Goal: Task Accomplishment & Management: Complete application form

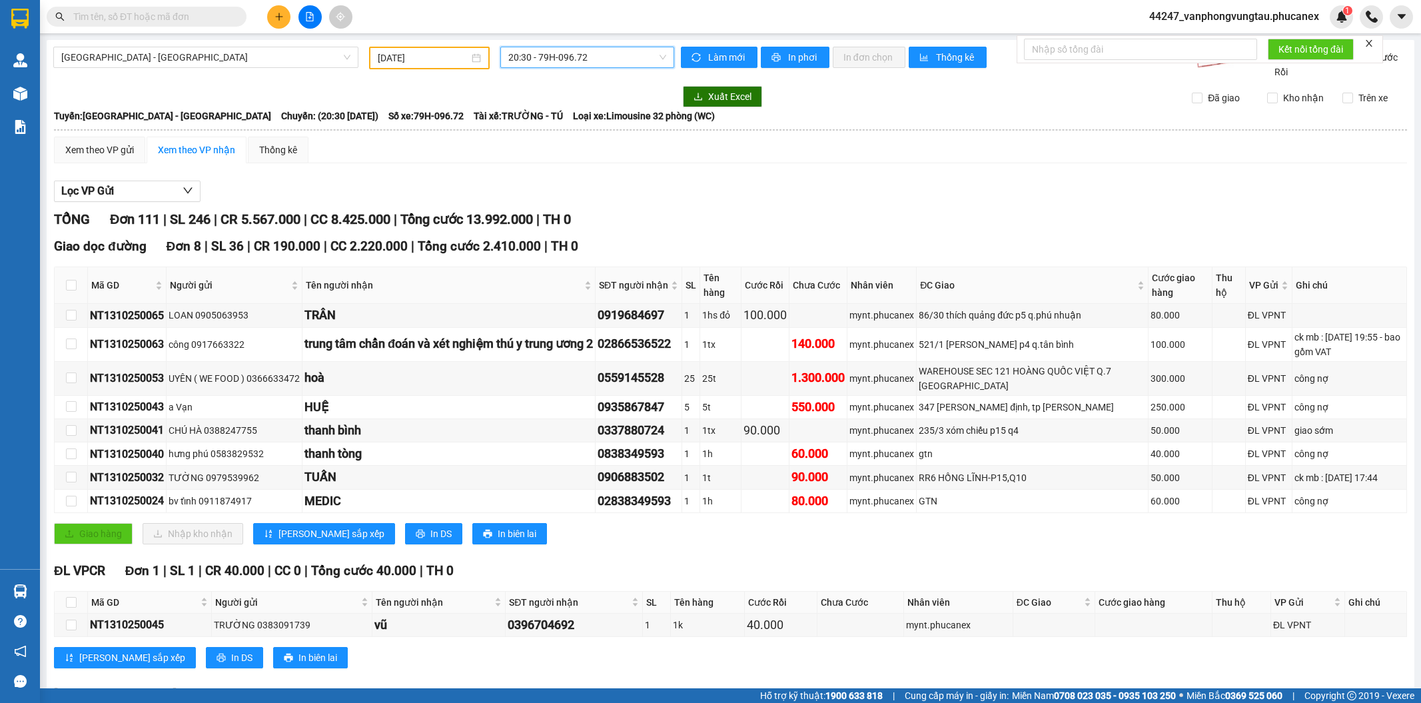
click at [295, 17] on div at bounding box center [310, 16] width 100 height 23
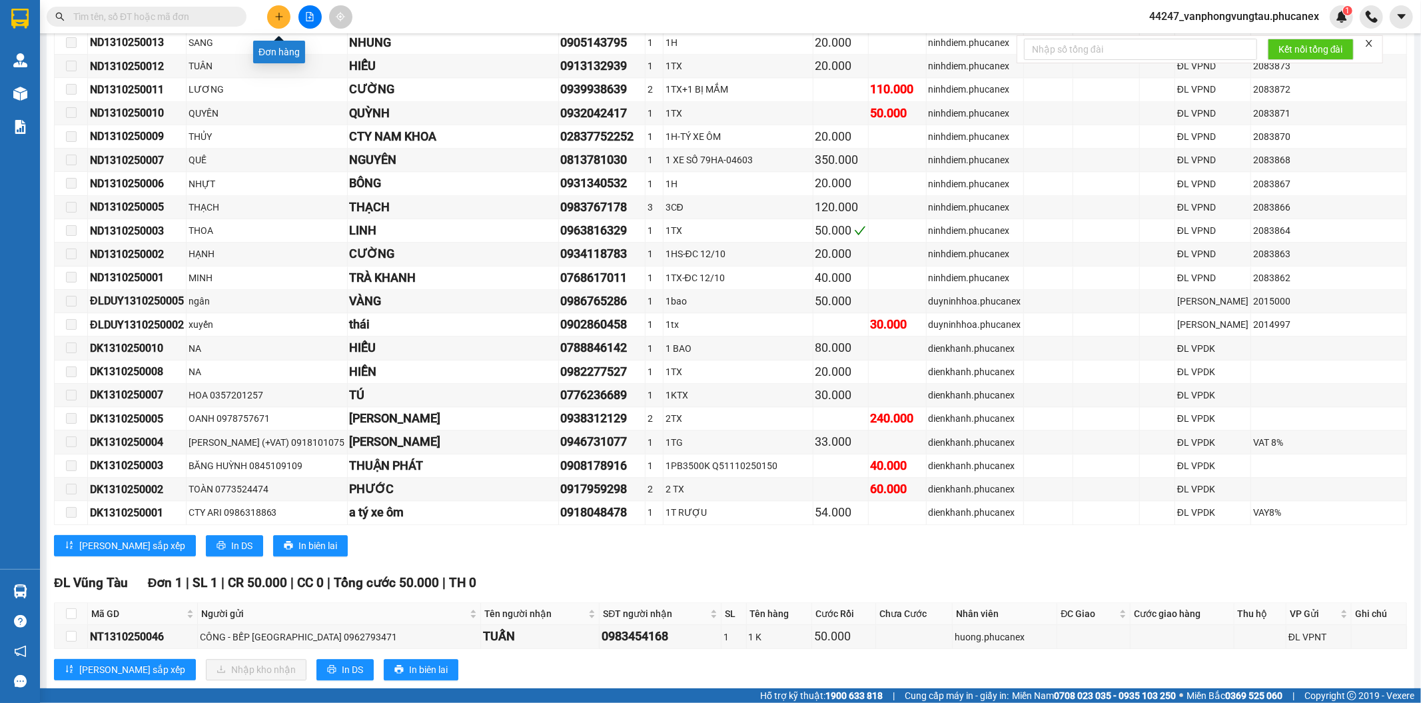
click at [281, 11] on button at bounding box center [278, 16] width 23 height 23
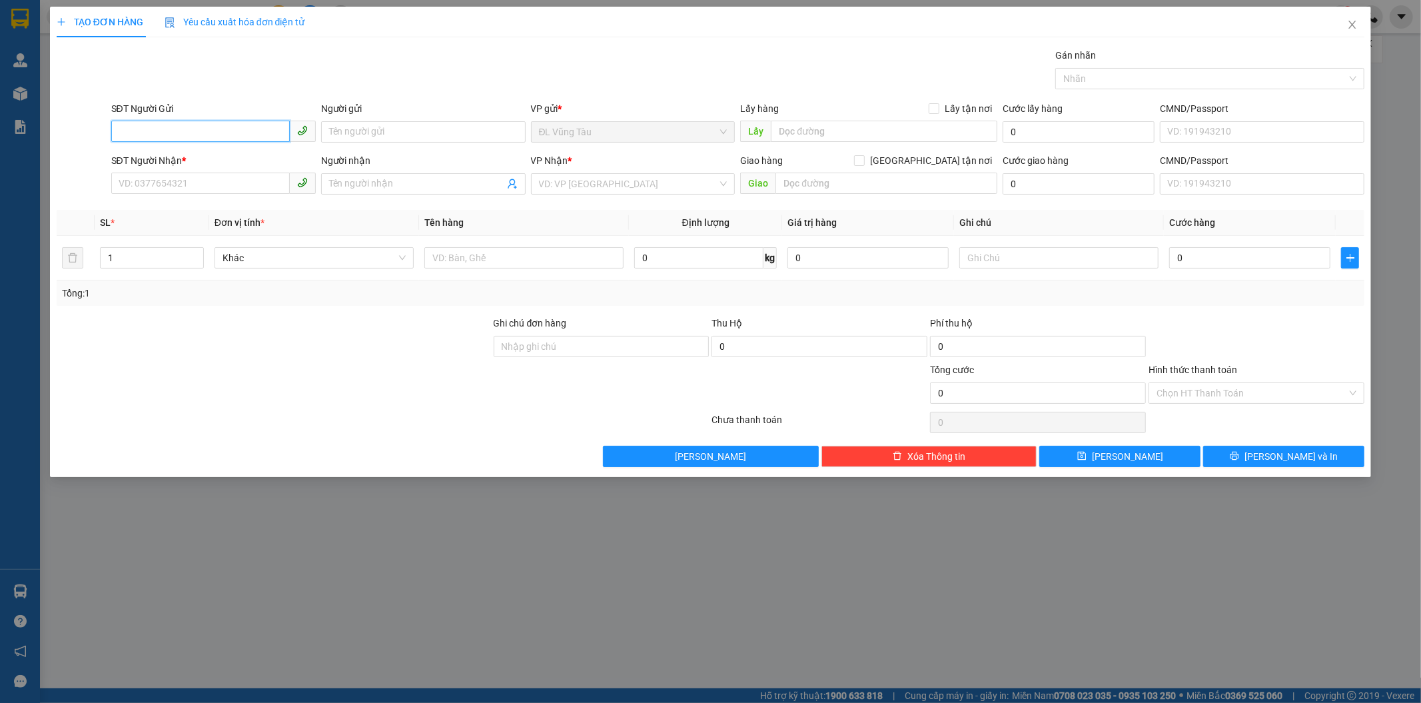
drag, startPoint x: 200, startPoint y: 128, endPoint x: 263, endPoint y: 109, distance: 65.5
click at [218, 116] on div "SĐT Người Gửi VD: 0371234567" at bounding box center [213, 124] width 204 height 47
click at [135, 138] on input "078958886036" at bounding box center [200, 131] width 178 height 21
click at [145, 136] on input "078958886036" at bounding box center [200, 131] width 178 height 21
drag, startPoint x: 129, startPoint y: 151, endPoint x: 109, endPoint y: 121, distance: 35.5
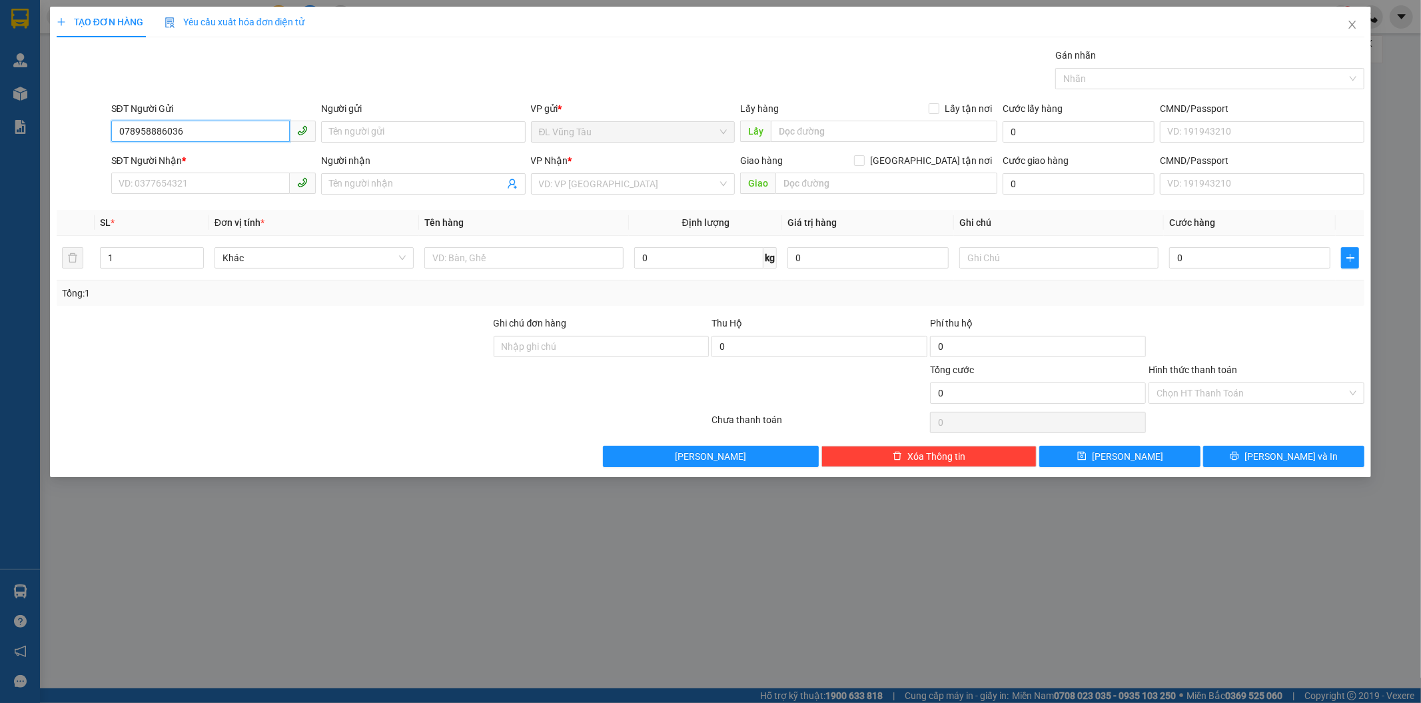
click at [107, 123] on div "SĐT Người Gửi 078958886036 078958886036 Người gửi Tên người gửi VP gửi * ĐL Vũ…" at bounding box center [710, 124] width 1311 height 47
type input "0789886036"
click at [401, 137] on input "Người gửi" at bounding box center [423, 131] width 204 height 21
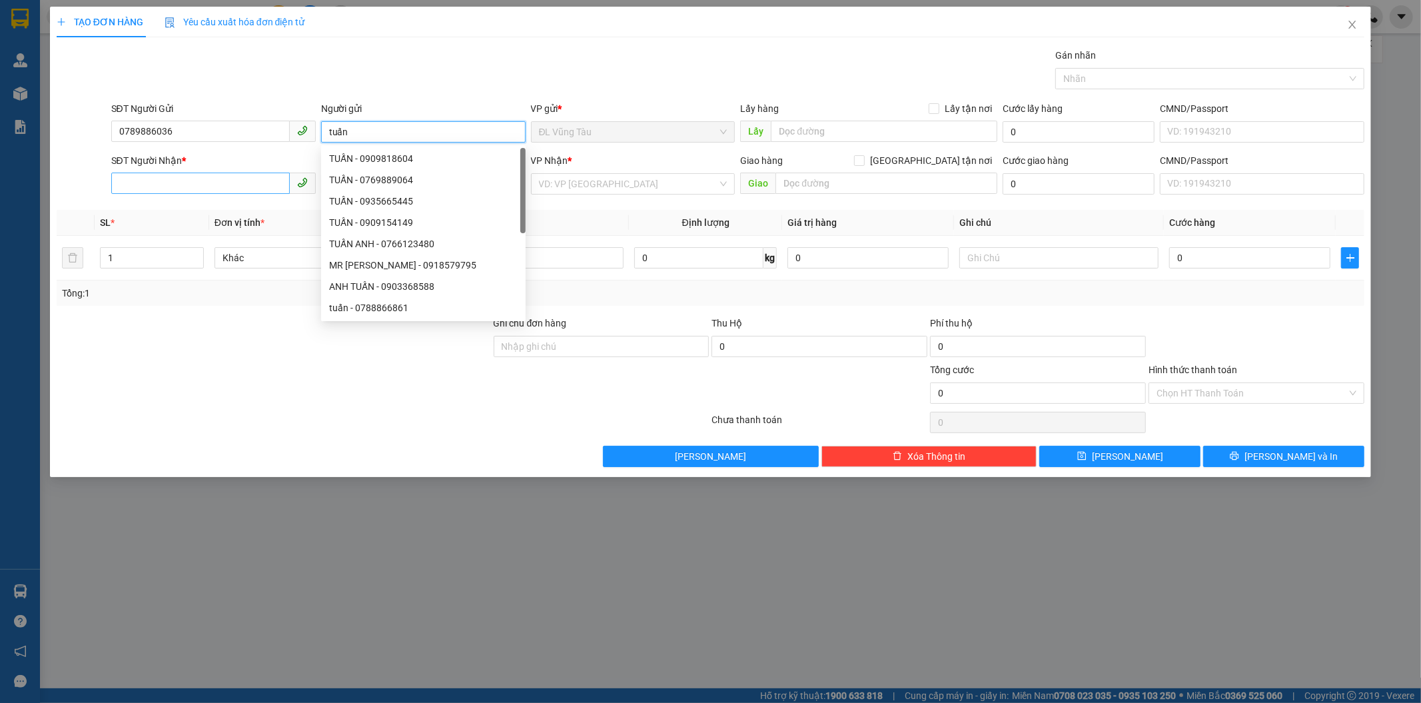
type input "tuấn"
click at [175, 173] on input "SĐT Người Nhận *" at bounding box center [200, 182] width 178 height 21
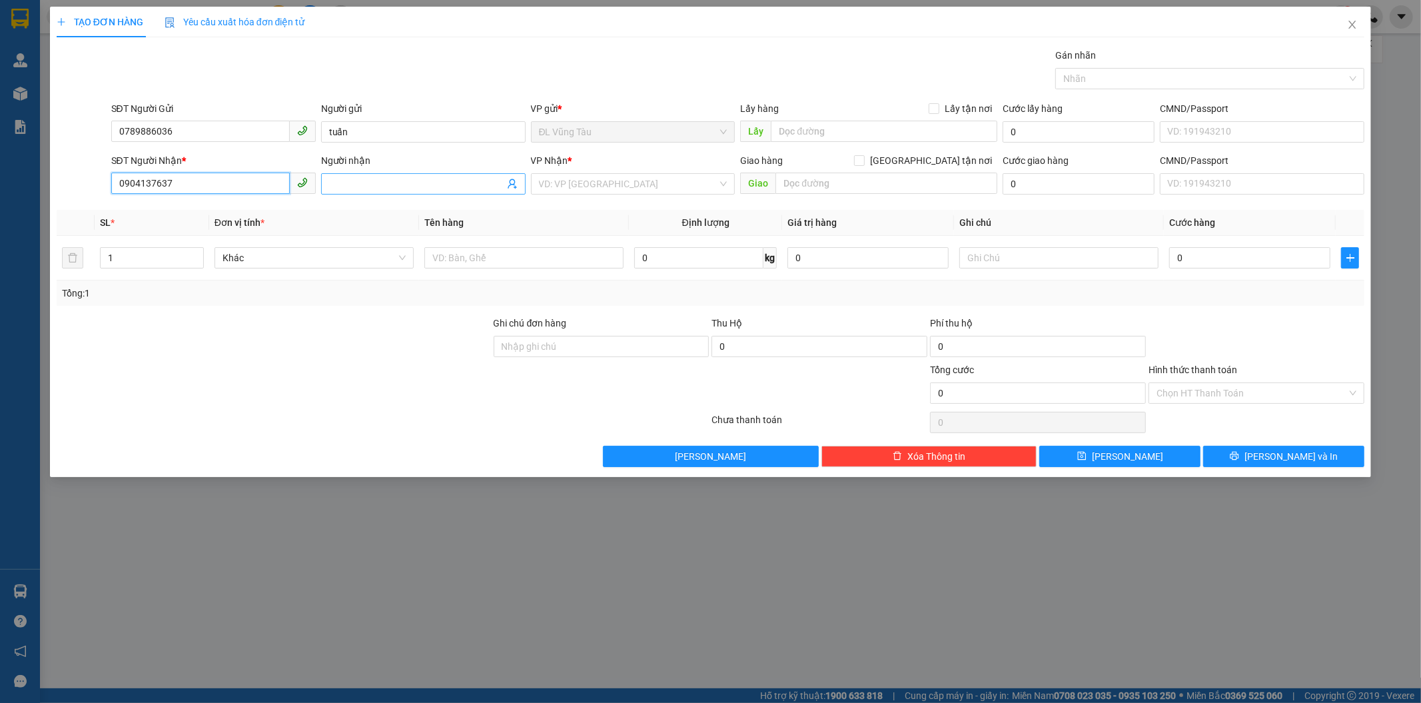
type input "0904137637"
click at [380, 182] on input "Người nhận" at bounding box center [416, 183] width 175 height 15
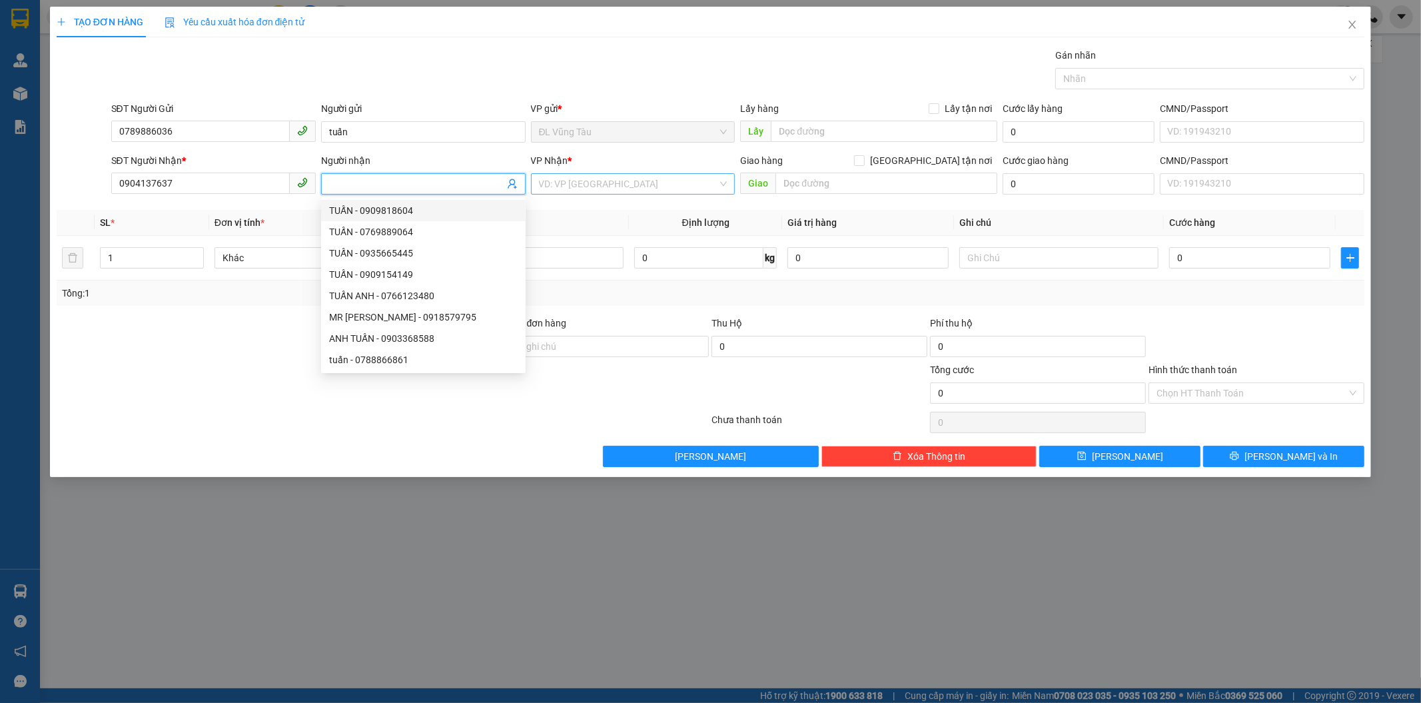
click at [651, 194] on input "search" at bounding box center [628, 184] width 179 height 20
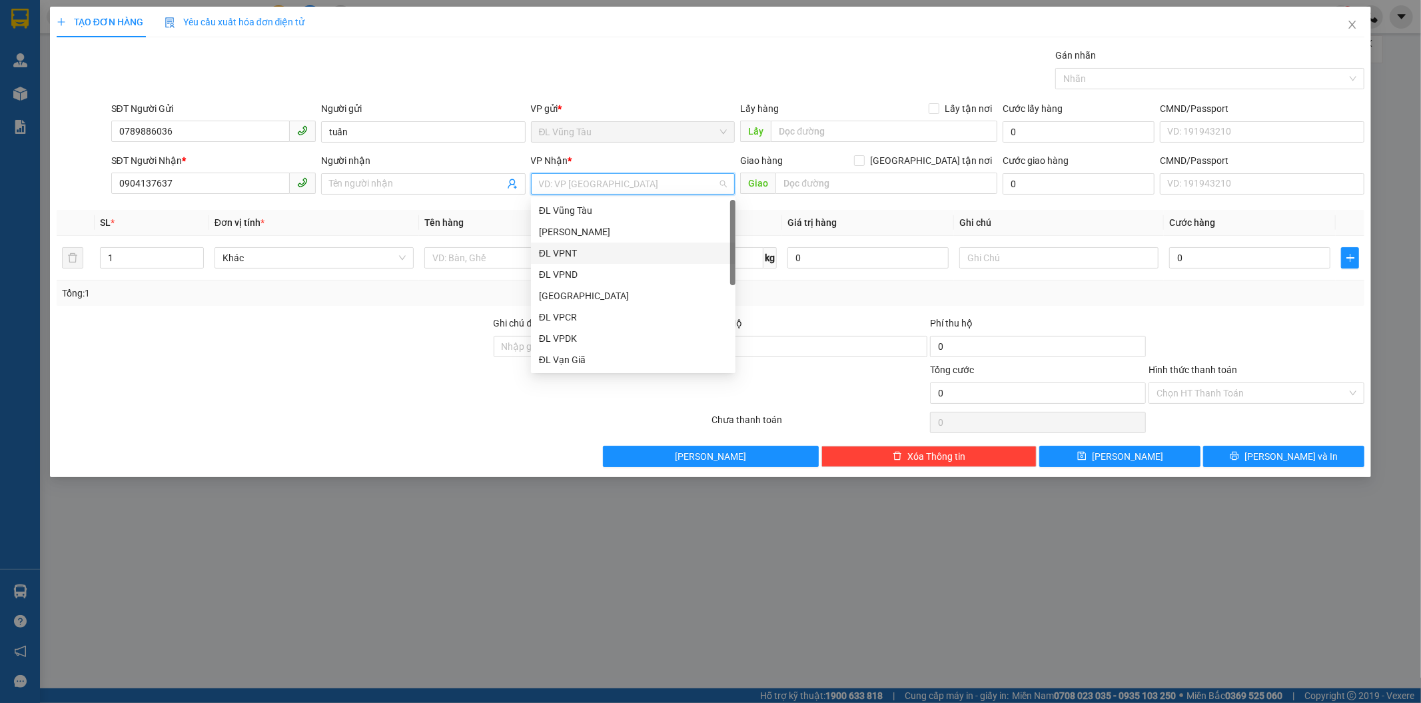
click at [583, 256] on div "ĐL VPNT" at bounding box center [633, 253] width 188 height 15
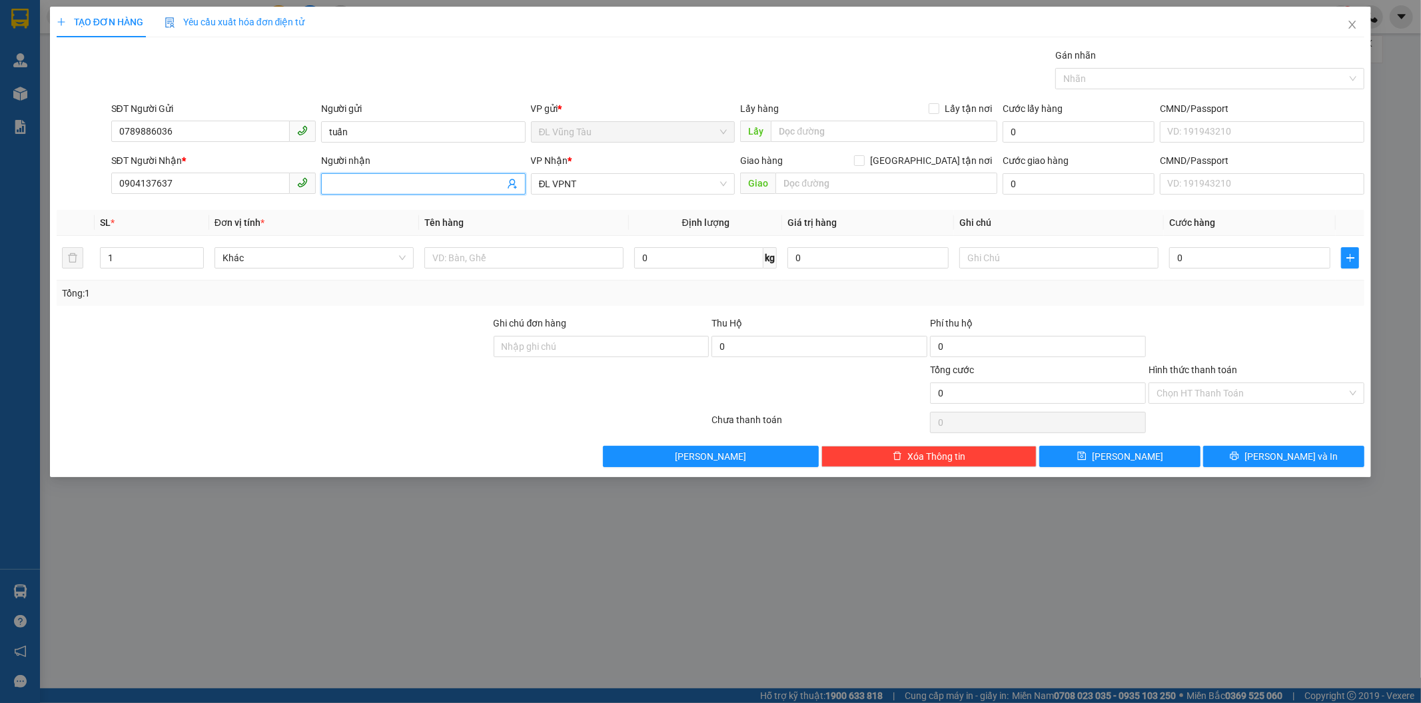
click at [347, 178] on input "Người nhận" at bounding box center [416, 183] width 175 height 15
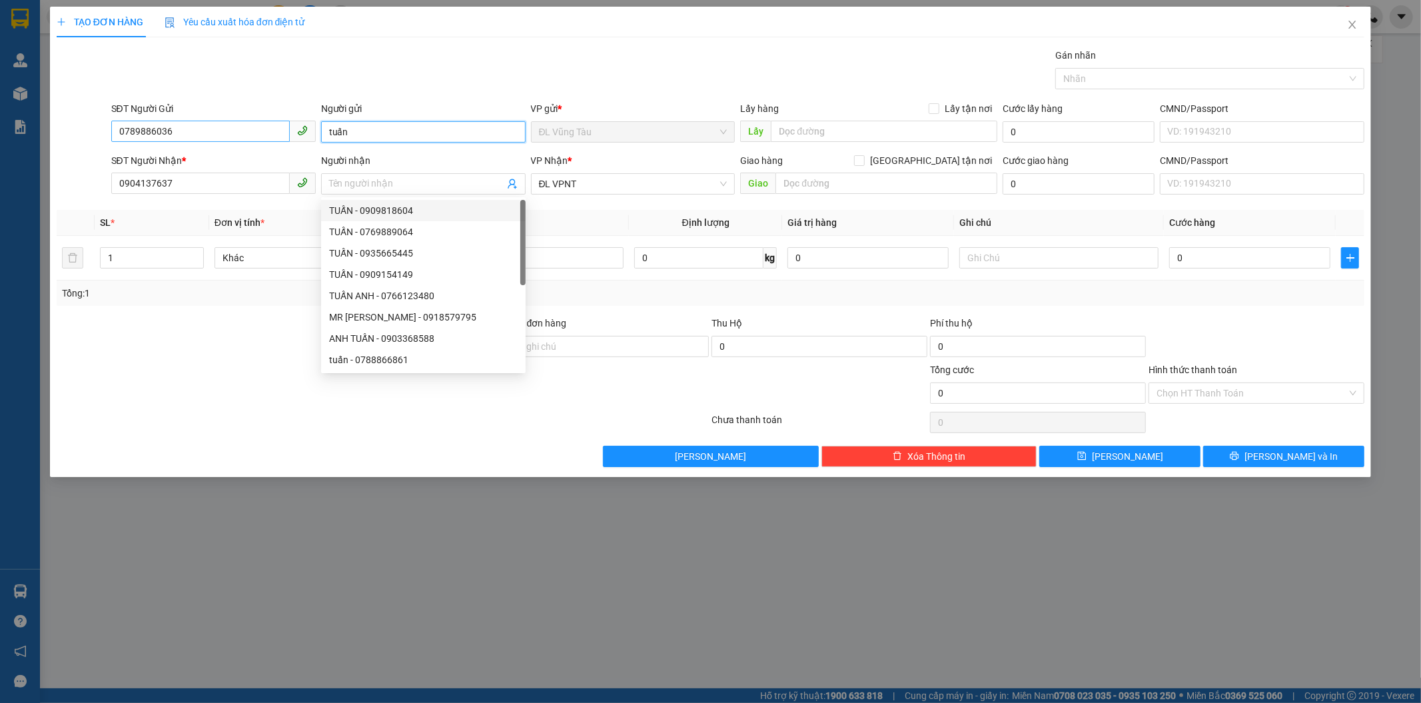
drag, startPoint x: 330, startPoint y: 140, endPoint x: 281, endPoint y: 141, distance: 48.6
click at [281, 141] on div "SĐT Người Gửi 0789886036 Người gửi tuấn tuấn VP gửi * ĐL Vũng Tàu Lấy hàng Lấ…" at bounding box center [738, 124] width 1259 height 47
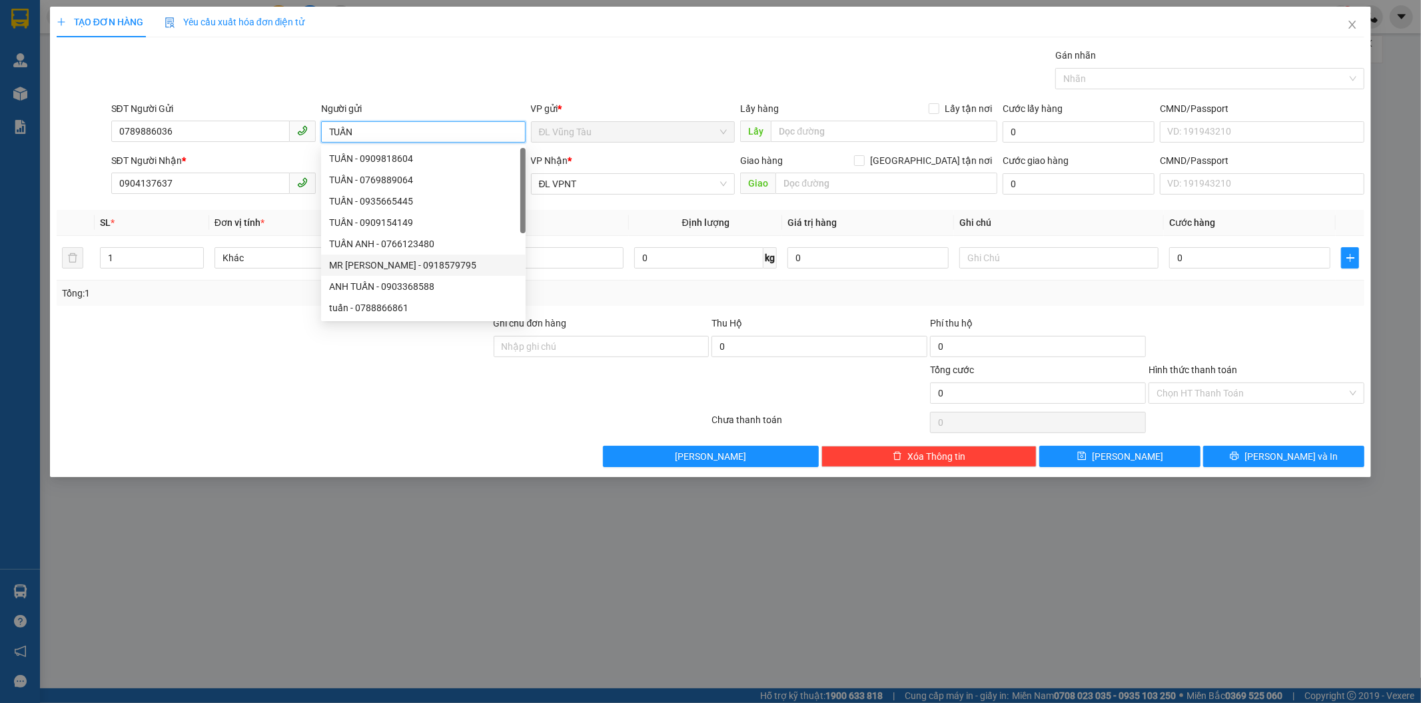
type input "TUẤN"
click at [228, 147] on div "SĐT Người Gửi 0789886036" at bounding box center [213, 124] width 204 height 47
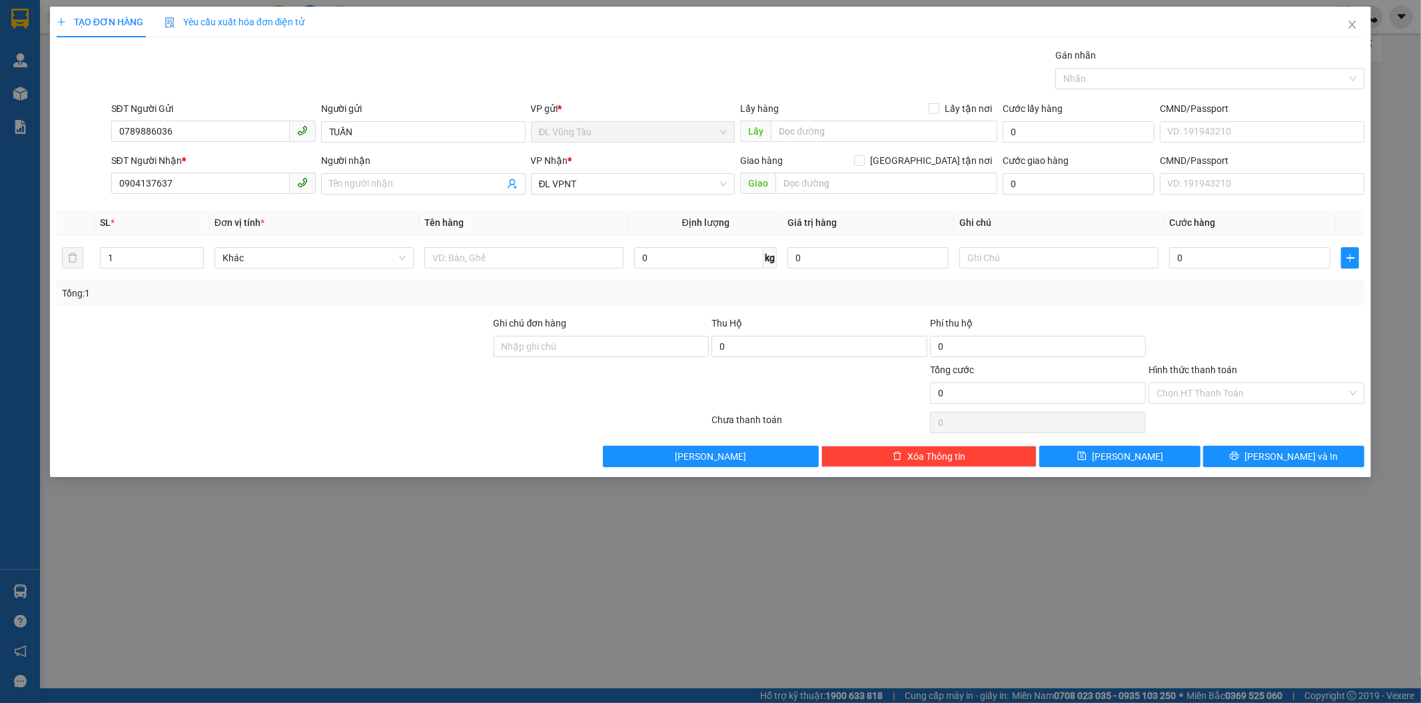
click at [344, 428] on div at bounding box center [382, 422] width 655 height 27
click at [430, 170] on div "Người nhận" at bounding box center [423, 163] width 204 height 20
click at [456, 257] on input "text" at bounding box center [523, 257] width 199 height 21
type input "1 HỘP"
click at [1255, 252] on input "0" at bounding box center [1249, 257] width 161 height 21
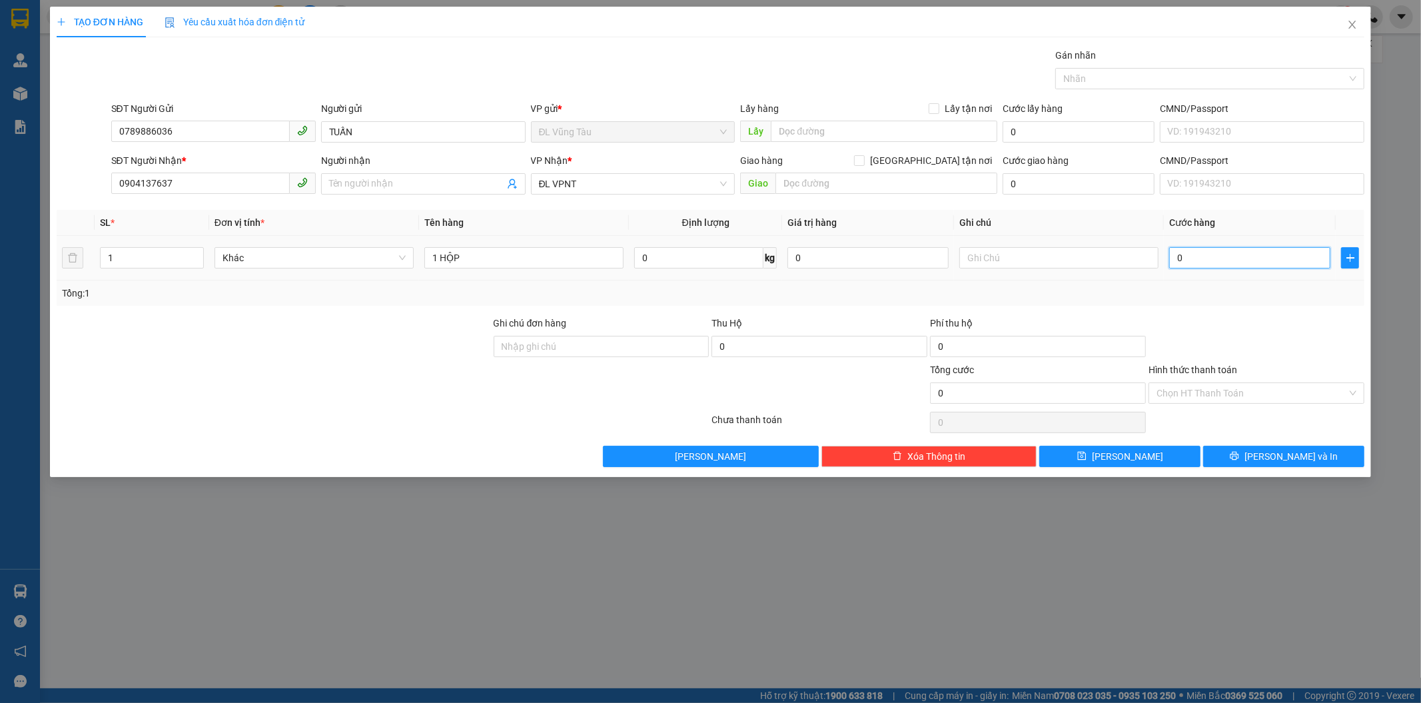
type input "4"
type input "40"
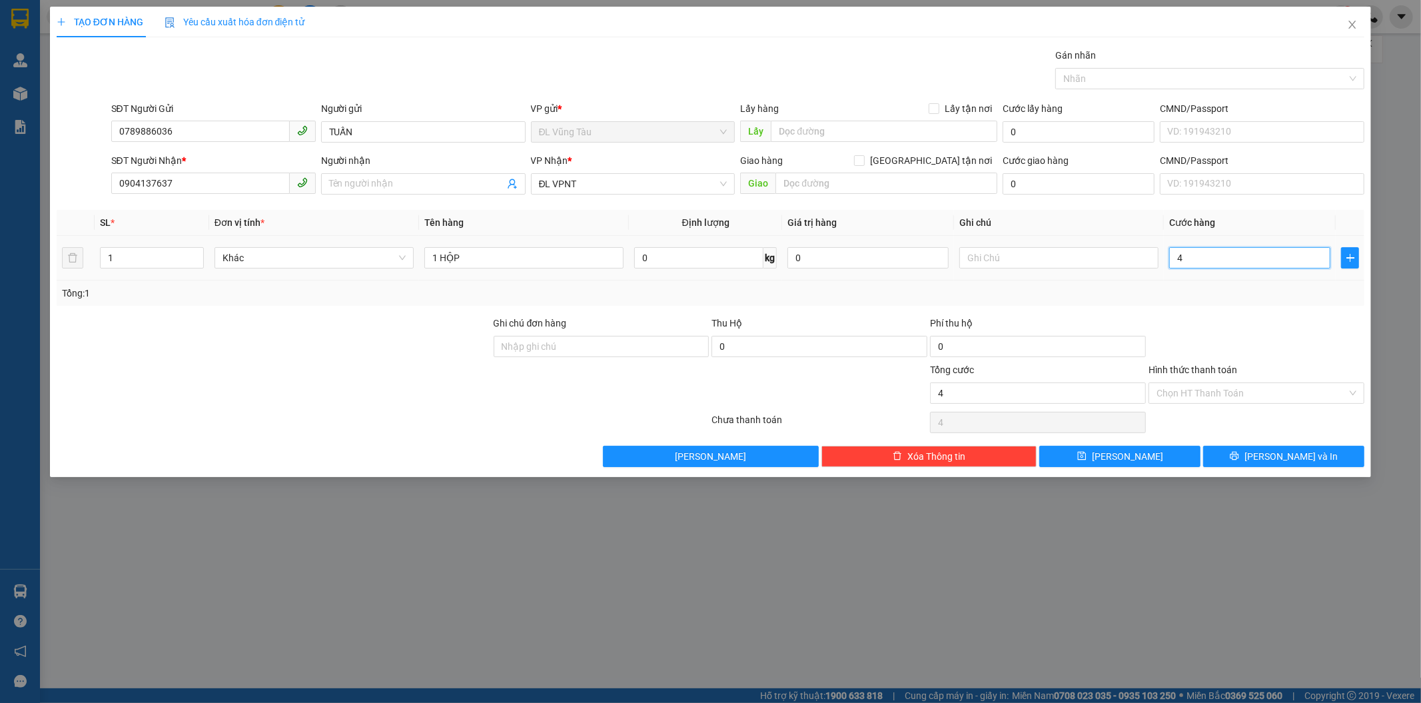
type input "40"
type input "400"
type input "4.000"
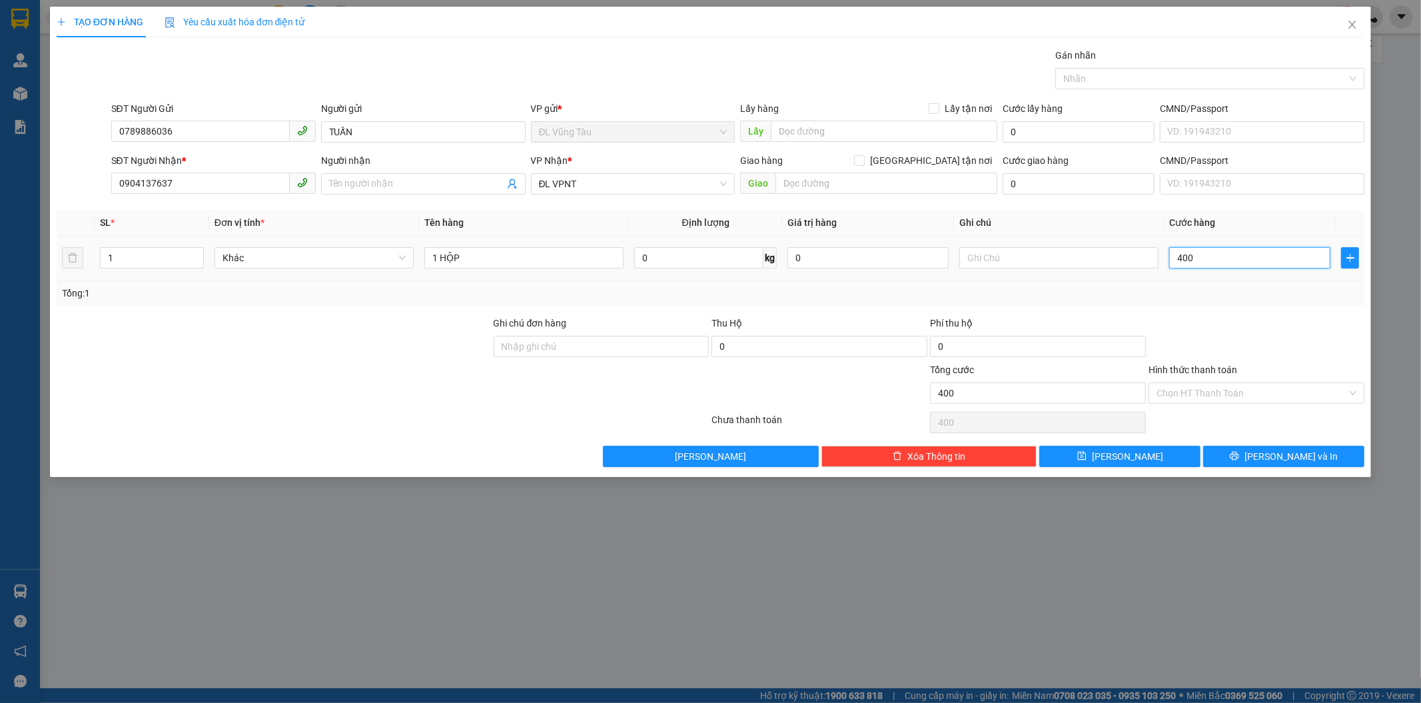
type input "4.000"
type input "40.000"
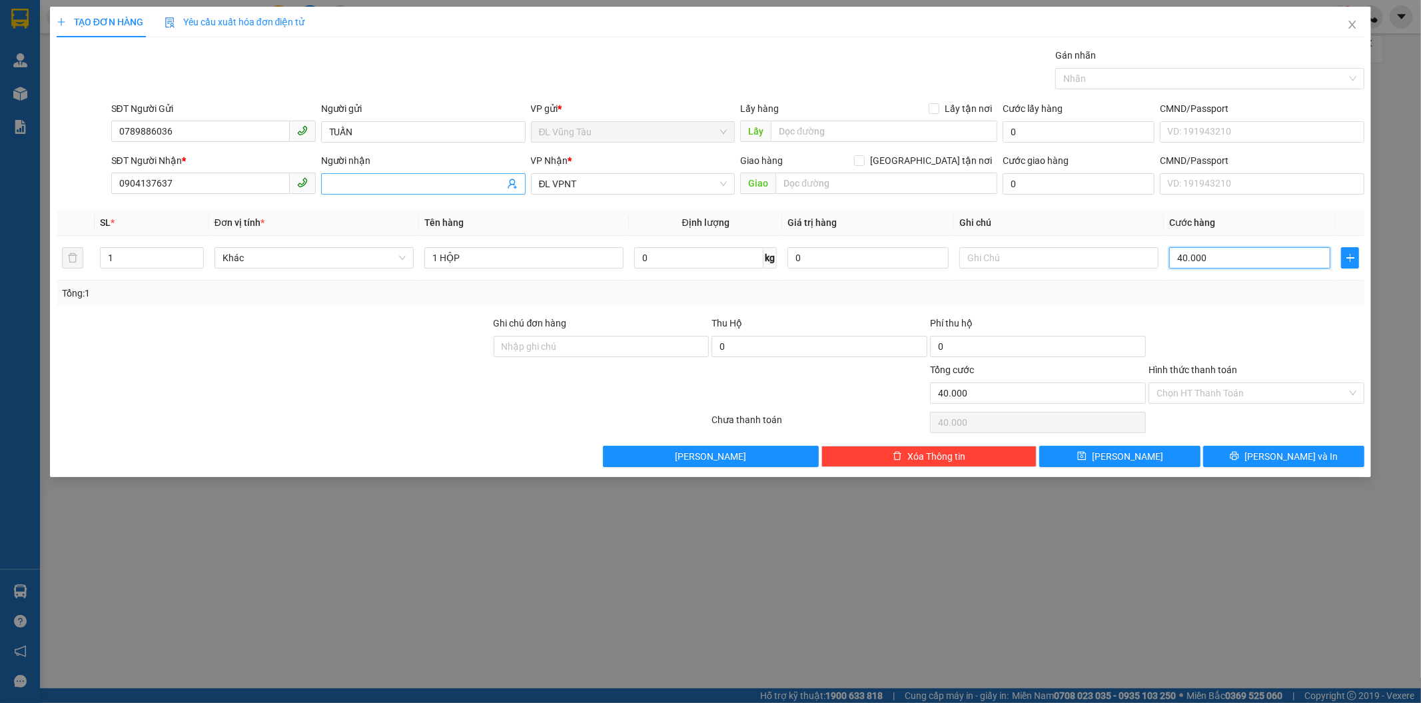
type input "40.000"
click at [337, 194] on span at bounding box center [423, 183] width 204 height 21
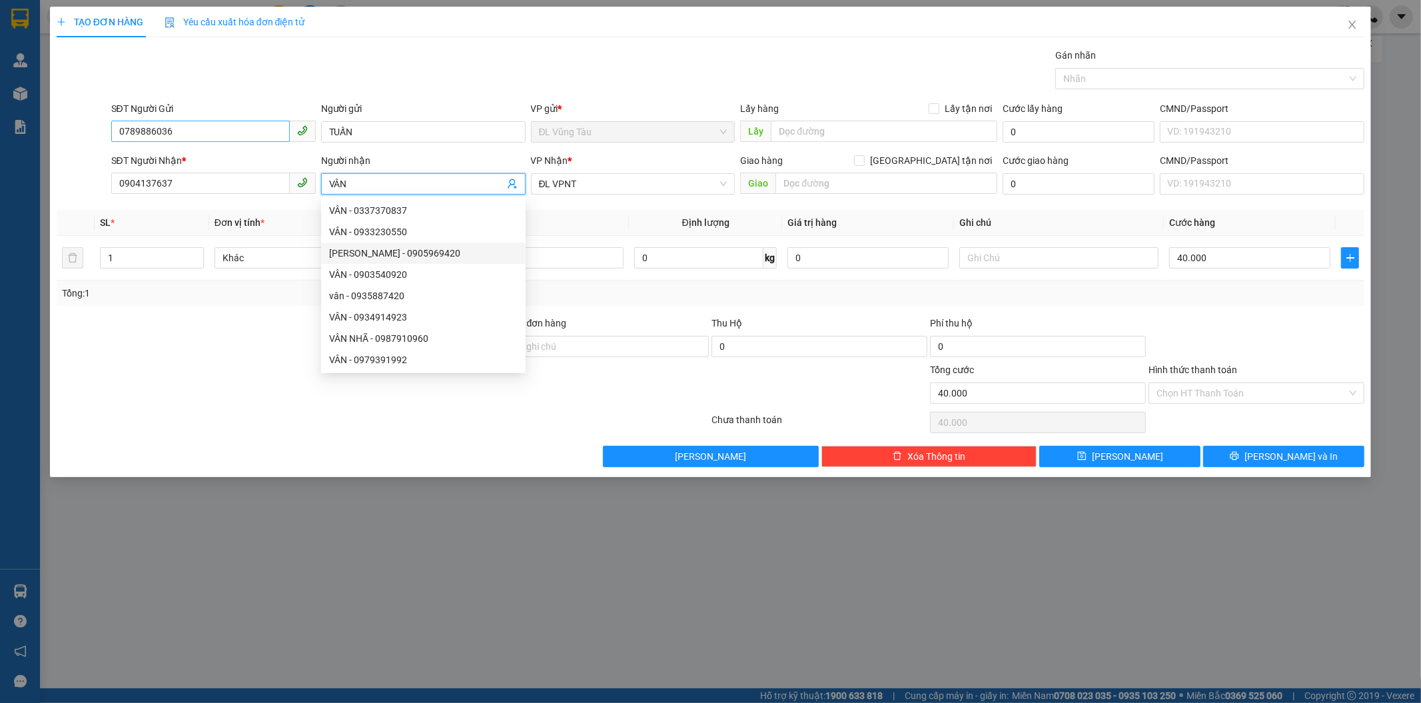
type input "VÂN"
click at [134, 135] on input "0789886036" at bounding box center [200, 131] width 178 height 21
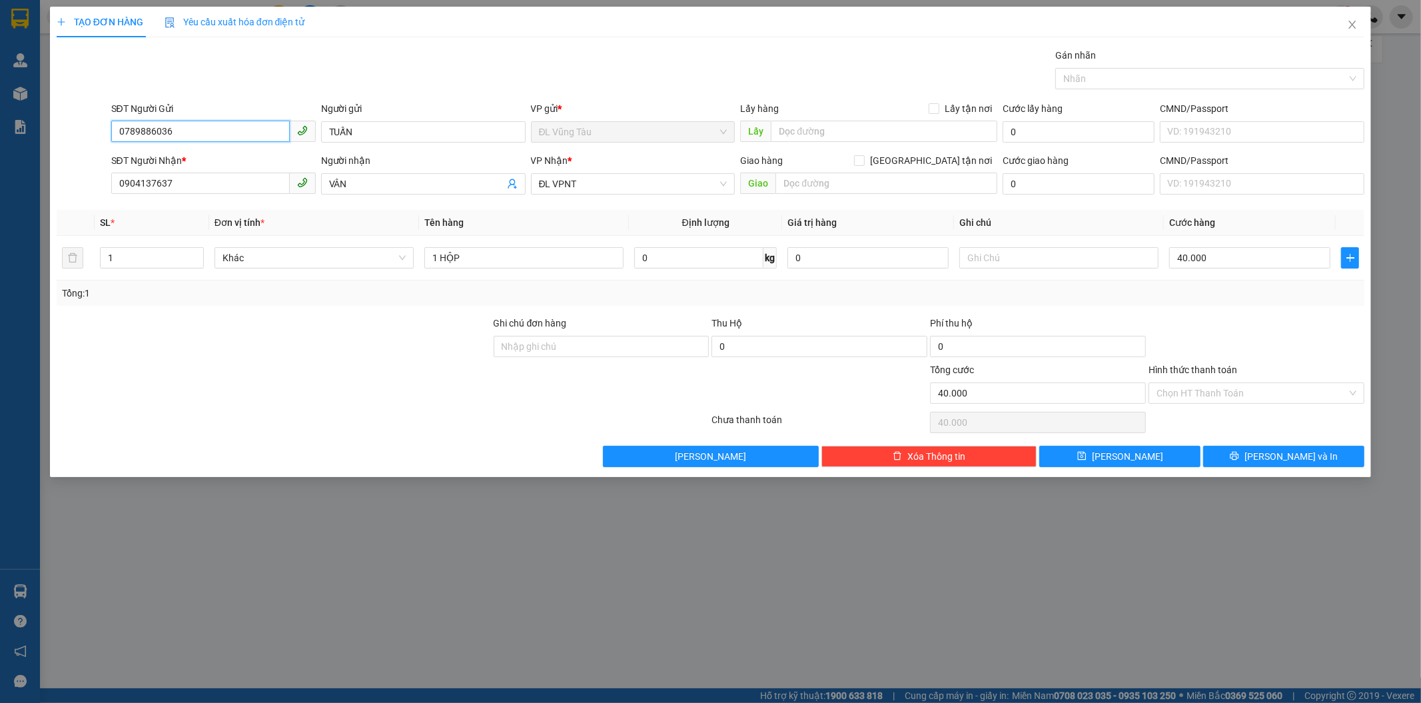
click at [158, 137] on input "0789886036" at bounding box center [200, 131] width 178 height 21
click at [180, 131] on input "0789886036" at bounding box center [200, 131] width 178 height 21
click at [1191, 256] on input "40.000" at bounding box center [1249, 257] width 161 height 21
type input "3"
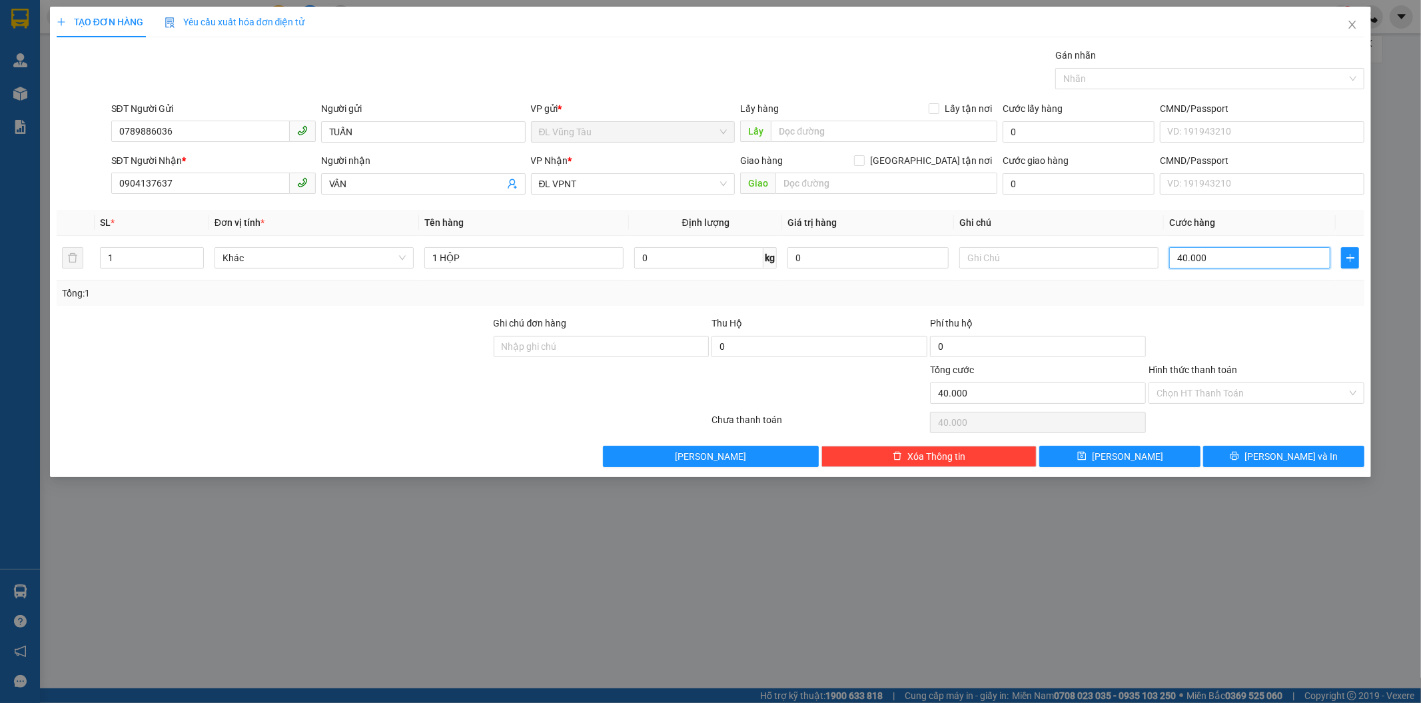
type input "3"
type input "30"
type input "300"
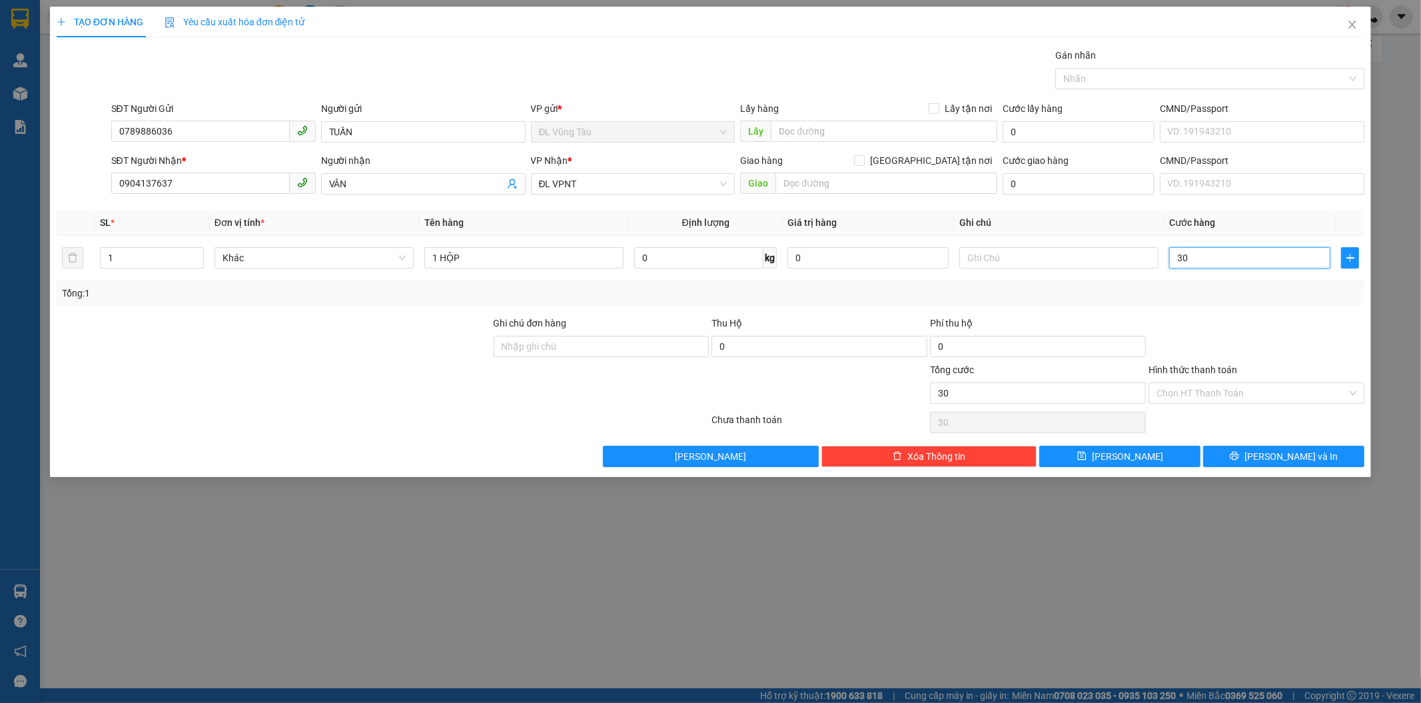
type input "300"
type input "3.000"
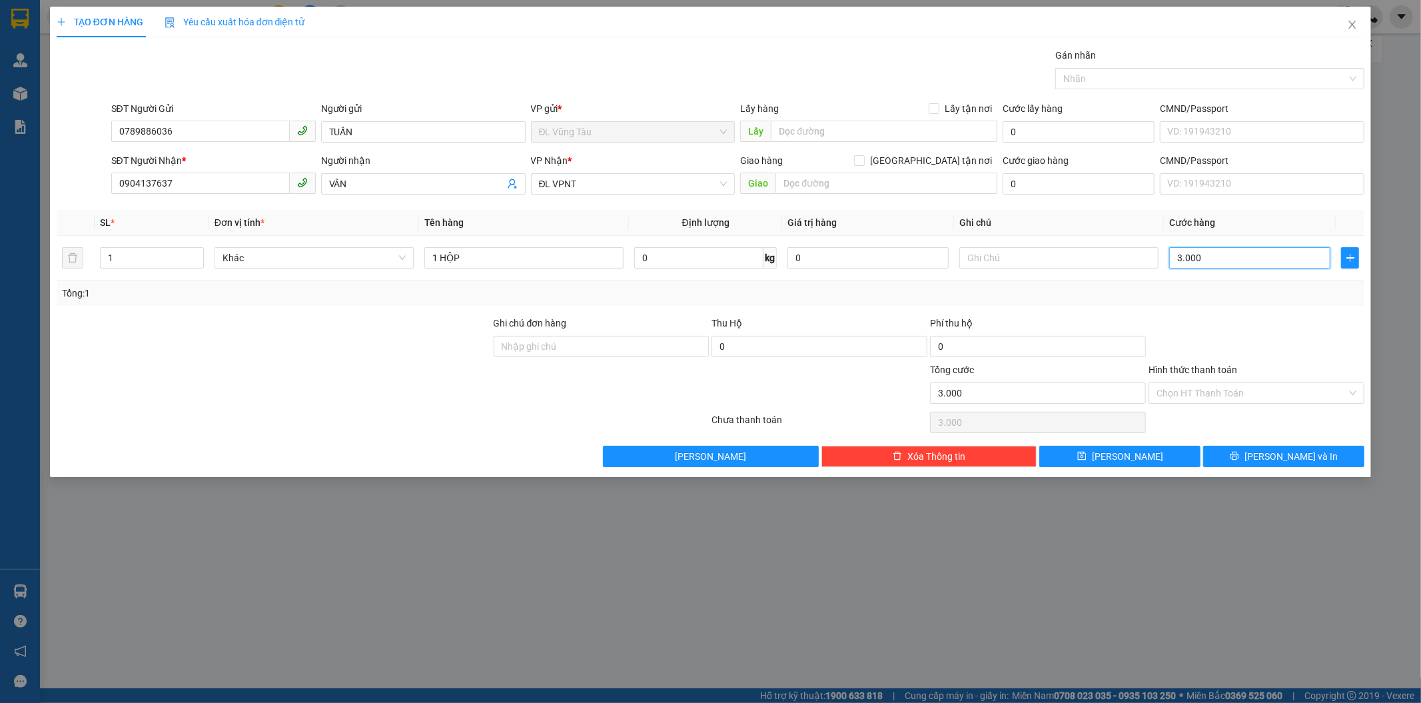
type input "30.000"
click at [1210, 264] on input "30.000" at bounding box center [1249, 257] width 161 height 21
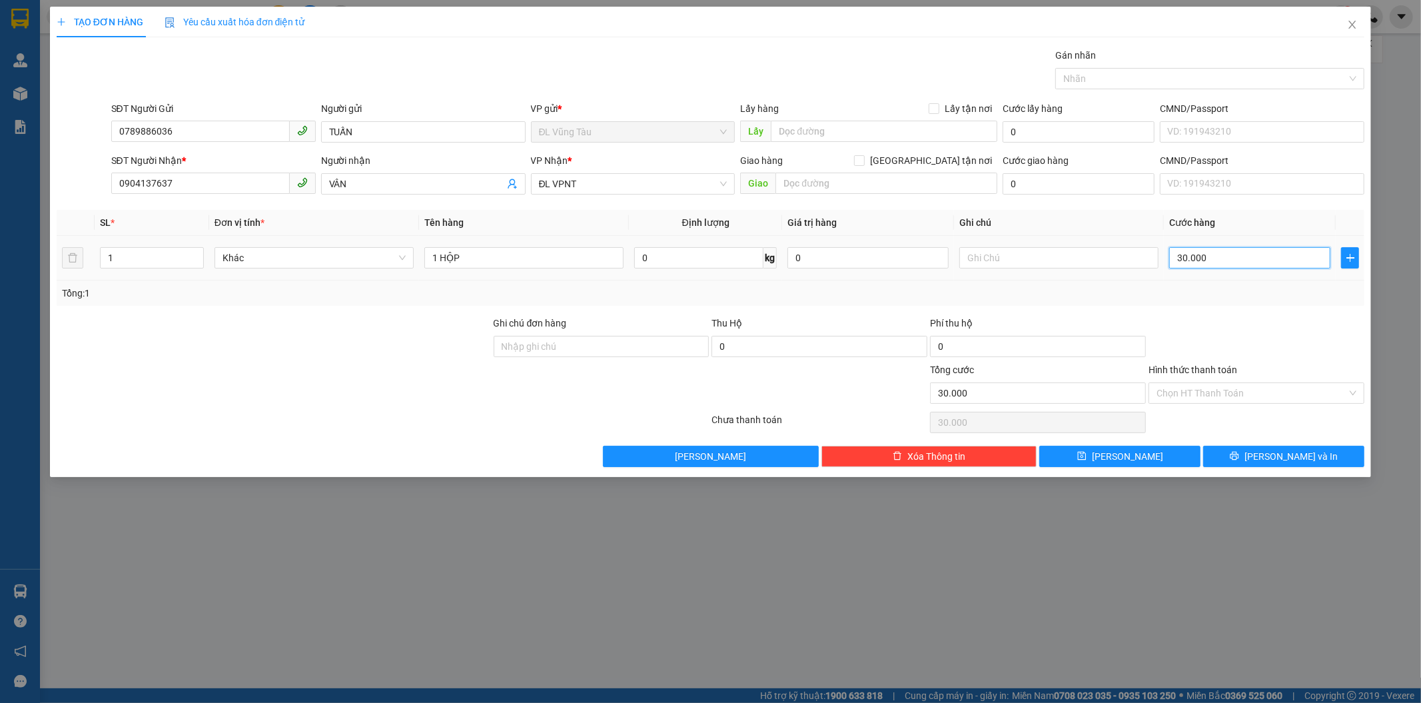
click at [1205, 266] on input "30.000" at bounding box center [1249, 257] width 161 height 21
type input "4"
type input "40"
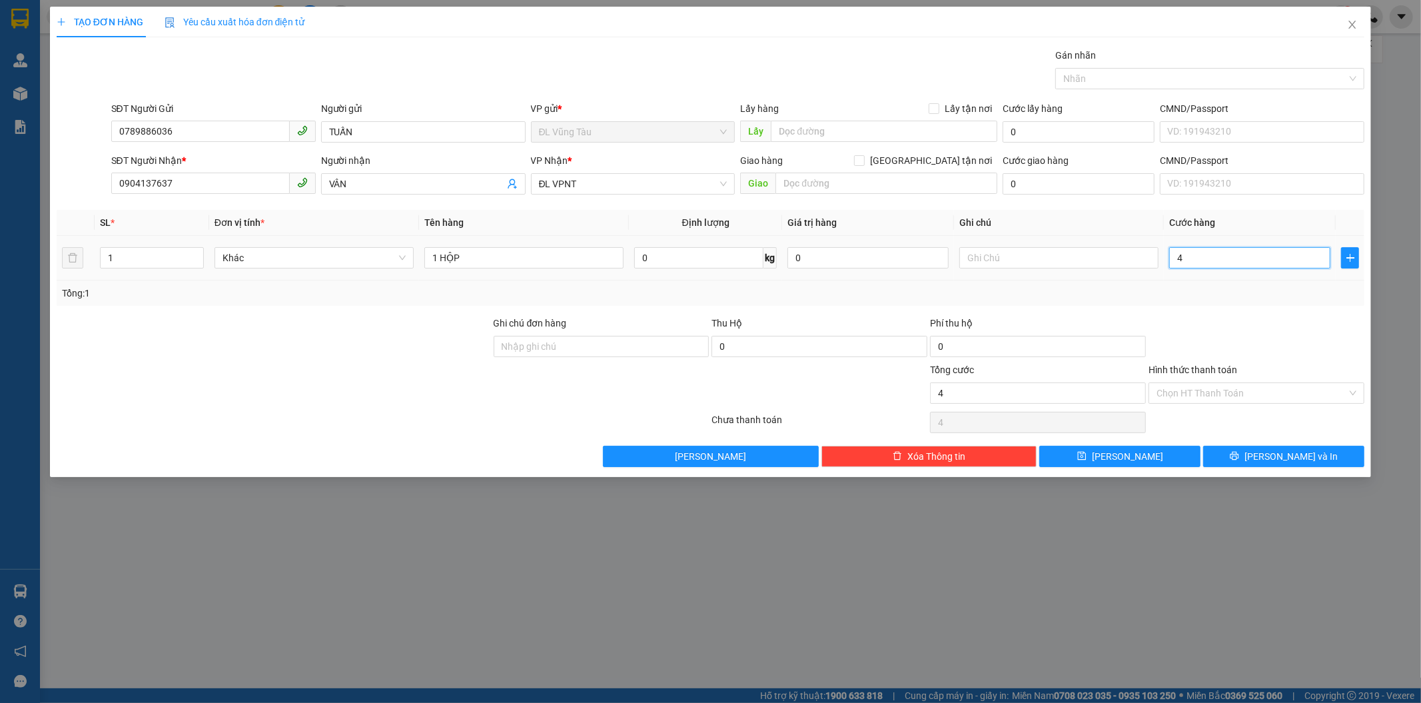
type input "40"
type input "400"
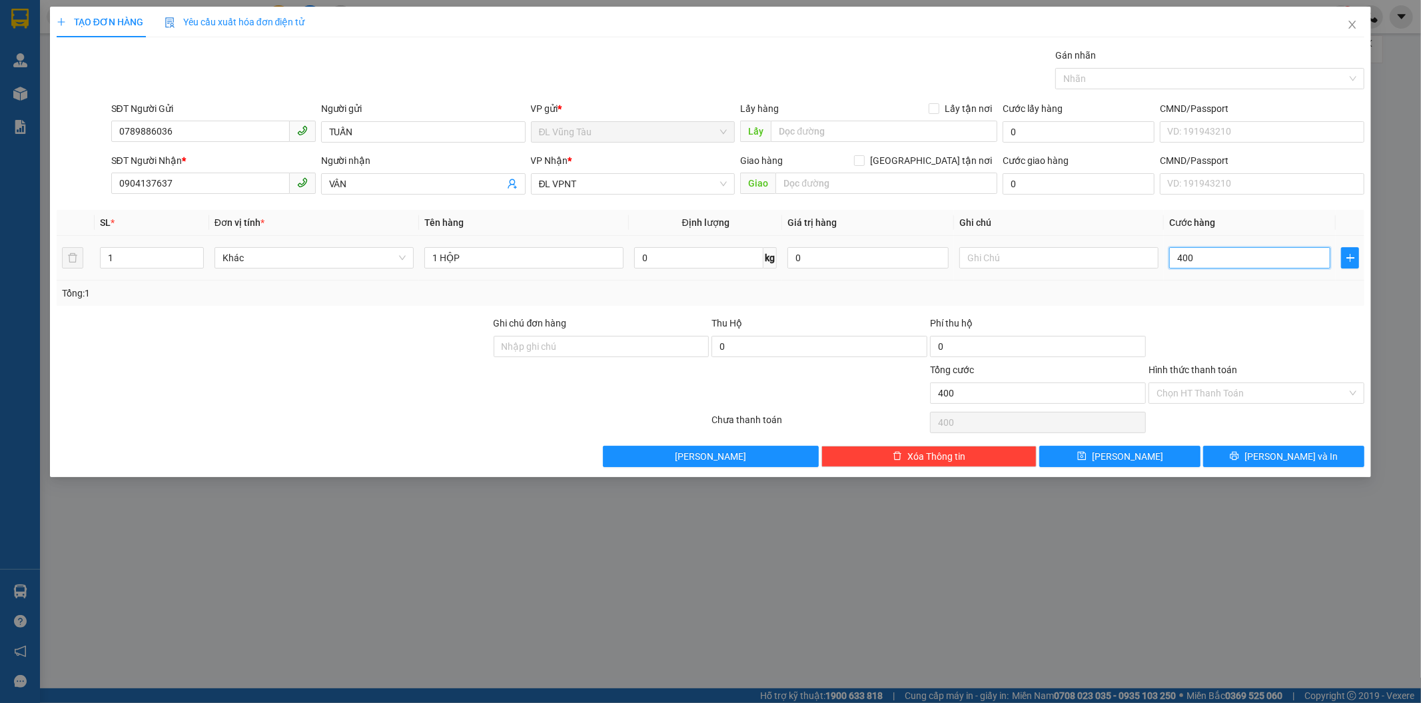
type input "4.000"
type input "40.000"
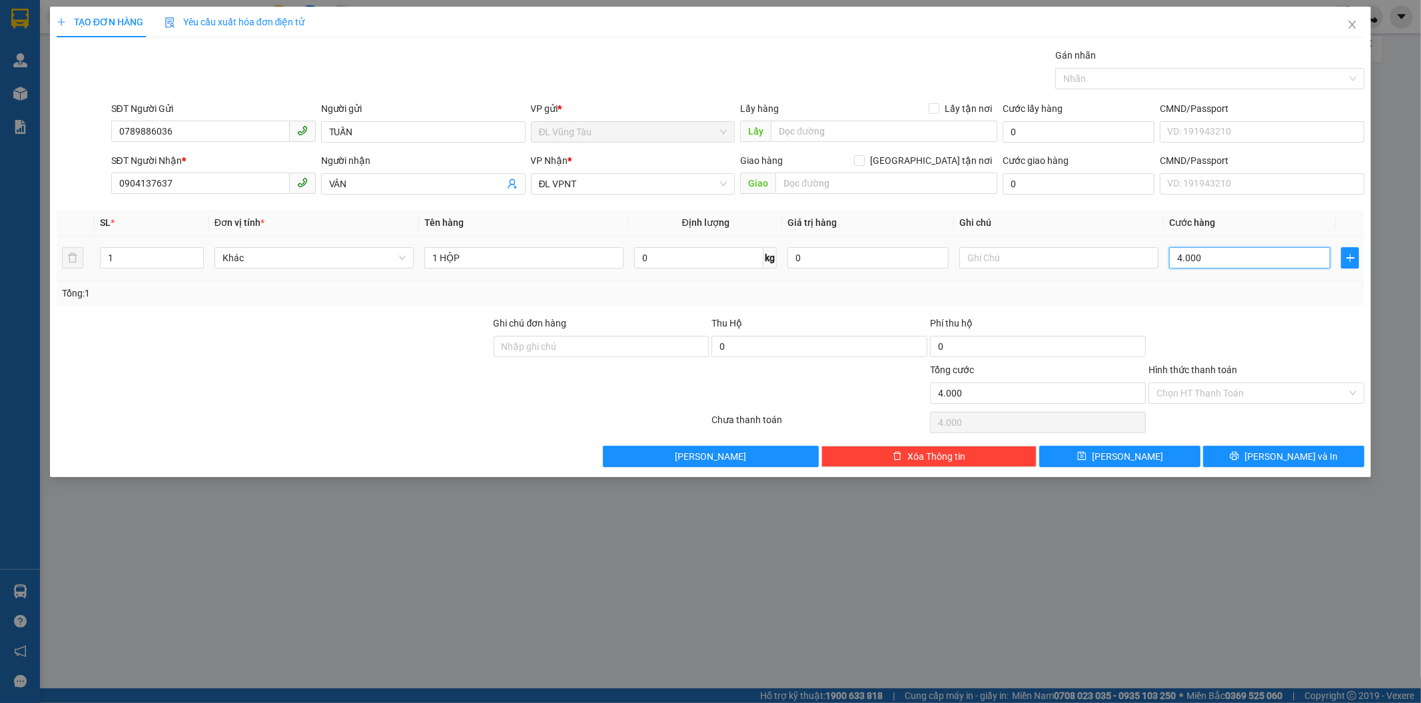
type input "40.000"
click at [1073, 250] on input "text" at bounding box center [1058, 257] width 199 height 21
type input "KHÔNG ĐẢM BẢO"
click at [1166, 456] on button "[PERSON_NAME]" at bounding box center [1119, 456] width 161 height 21
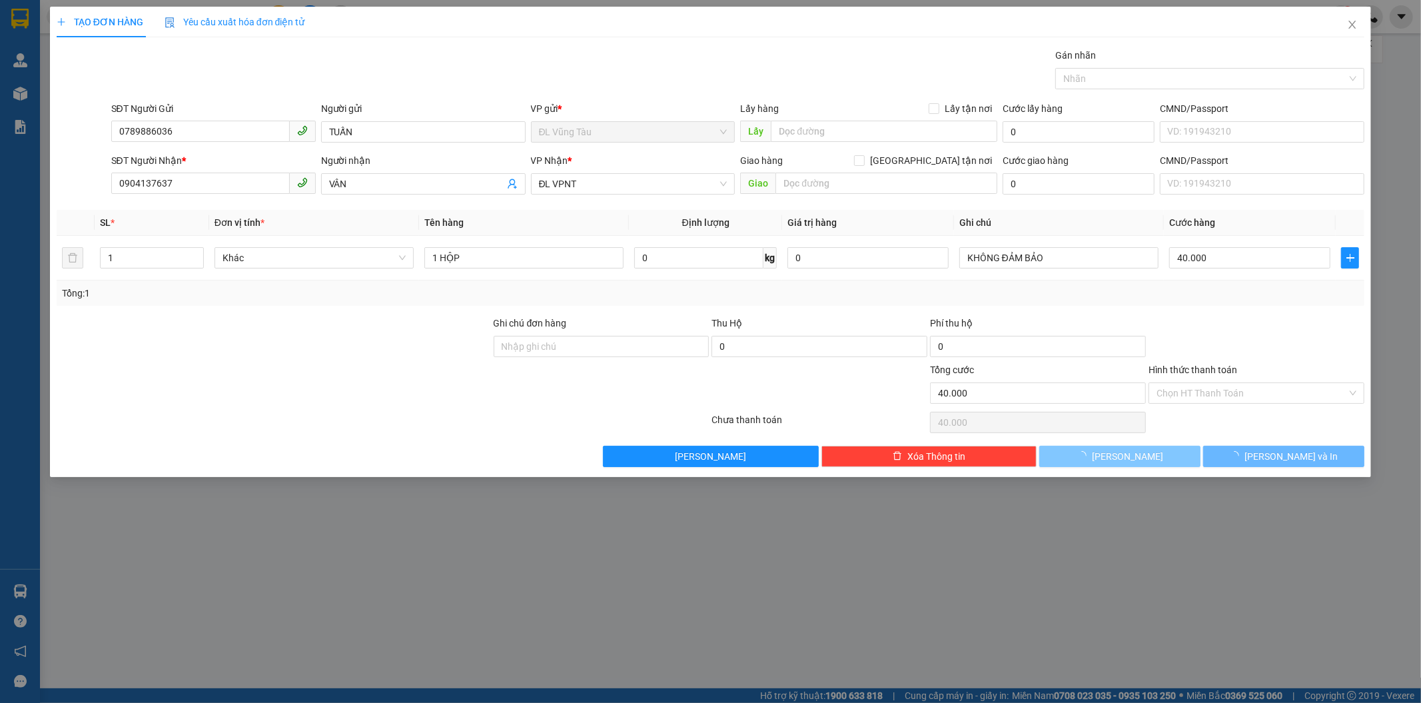
type input "0"
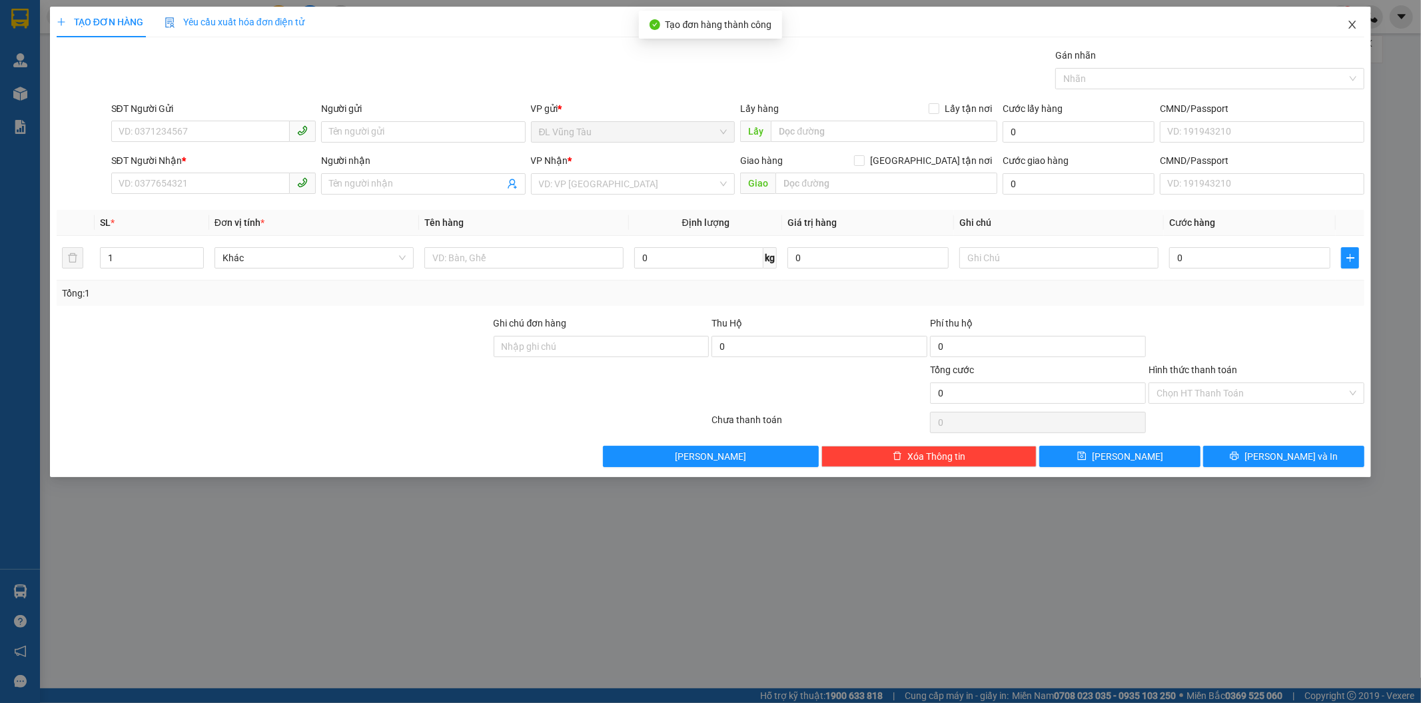
click at [1352, 23] on icon "close" at bounding box center [1352, 24] width 11 height 11
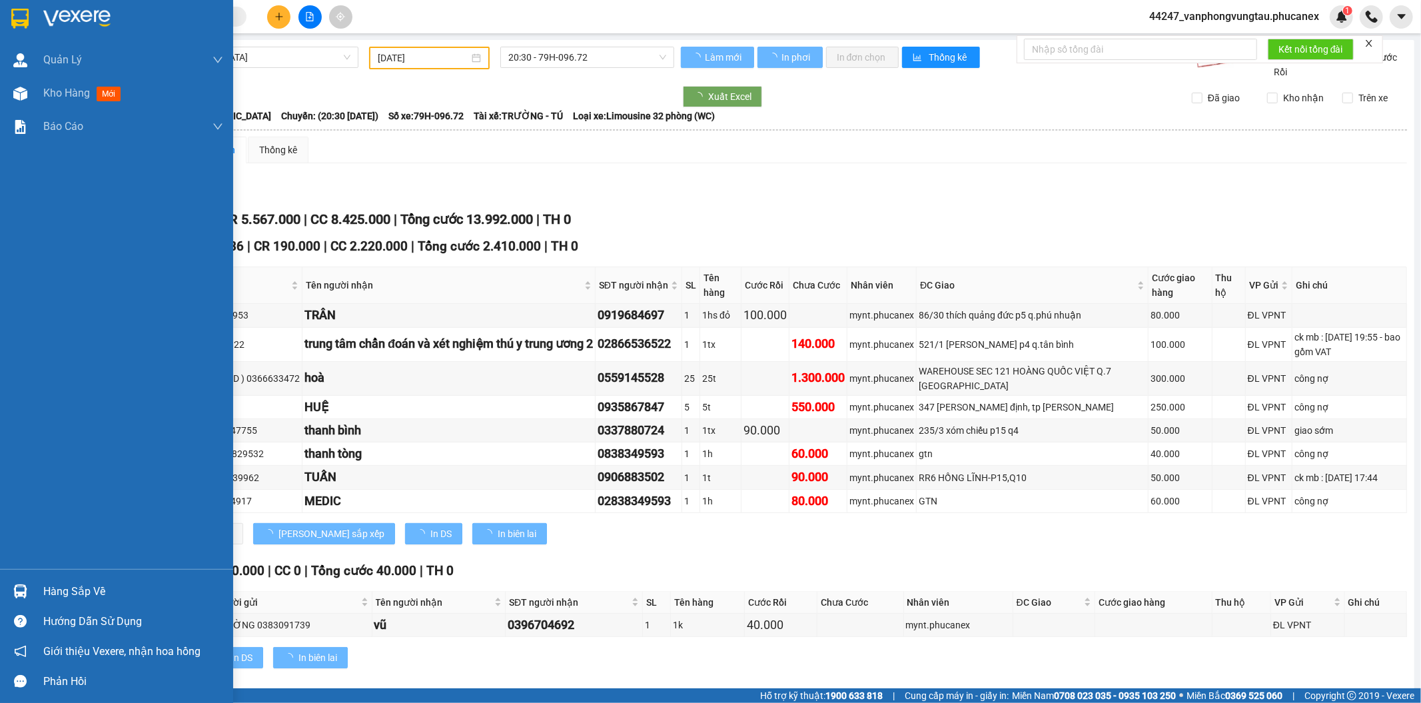
click at [25, 10] on img at bounding box center [19, 19] width 17 height 20
